Goal: Book appointment/travel/reservation

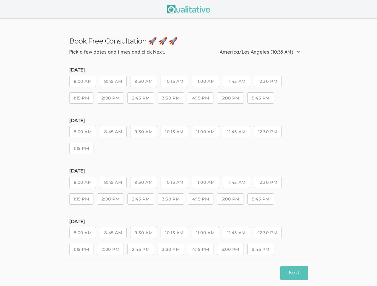
click at [188, 143] on div "Friday, Aug 15 8:00 AM 8:45 AM 9:30 AM 10:15 AM 11:00 AM 11:45 AM 12:30 PM 1:15…" at bounding box center [188, 139] width 239 height 42
click at [83, 82] on button "8:00 AM" at bounding box center [82, 81] width 27 height 11
click at [114, 82] on button "8:45 AM" at bounding box center [113, 81] width 27 height 11
click at [144, 82] on button "9:30 AM" at bounding box center [143, 81] width 27 height 11
click at [175, 82] on button "10:15 AM" at bounding box center [173, 81] width 27 height 11
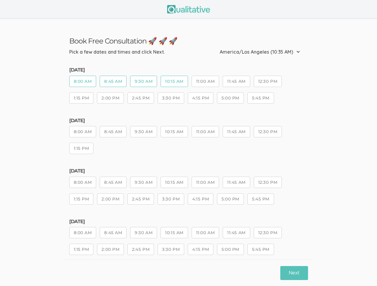
click at [207, 82] on button "11:00 AM" at bounding box center [204, 81] width 27 height 11
click at [238, 82] on button "11:45 AM" at bounding box center [235, 81] width 27 height 11
click at [270, 82] on button "12:30 PM" at bounding box center [267, 81] width 28 height 11
